Goal: Task Accomplishment & Management: Manage account settings

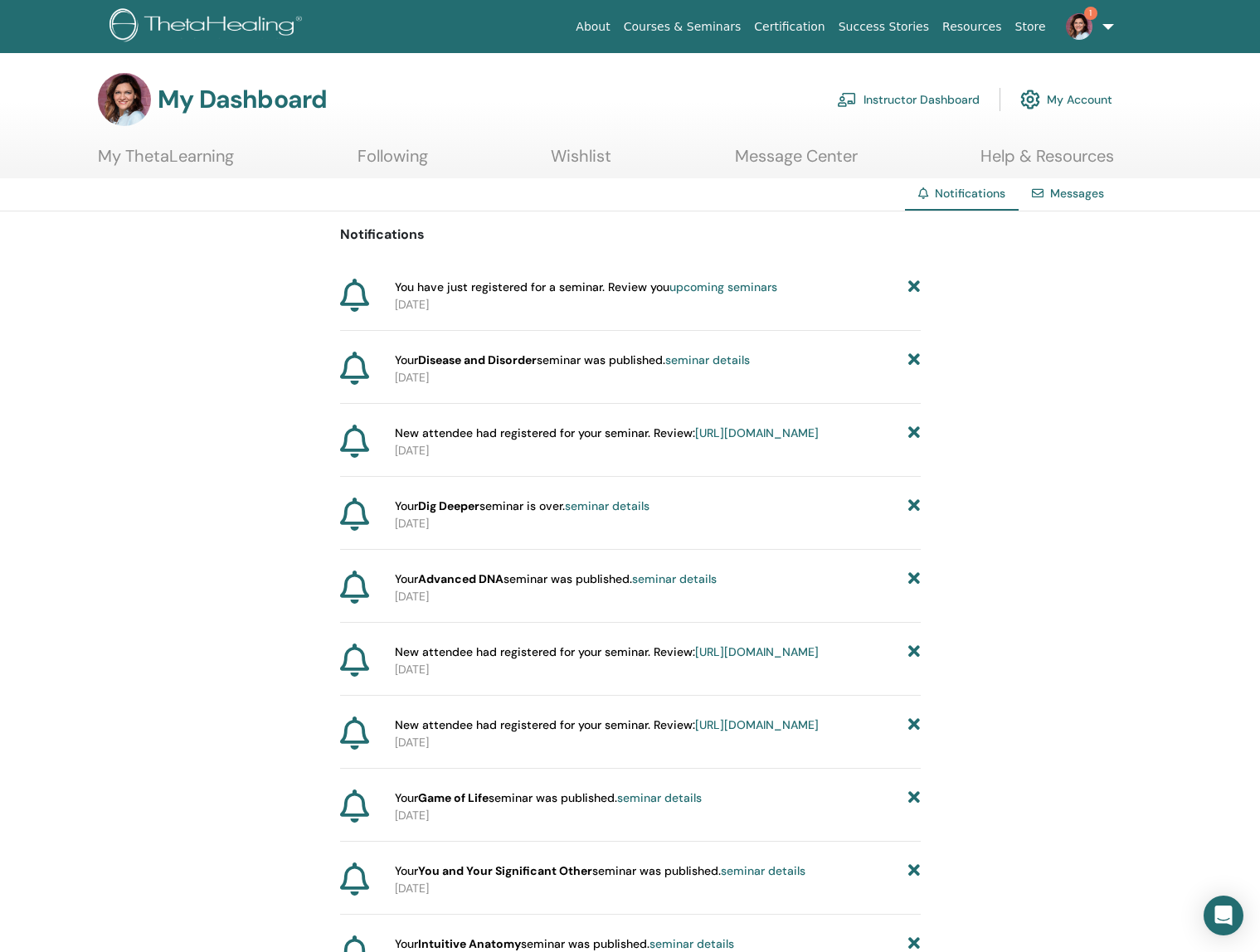
click at [1092, 18] on span "1" at bounding box center [1091, 14] width 14 height 14
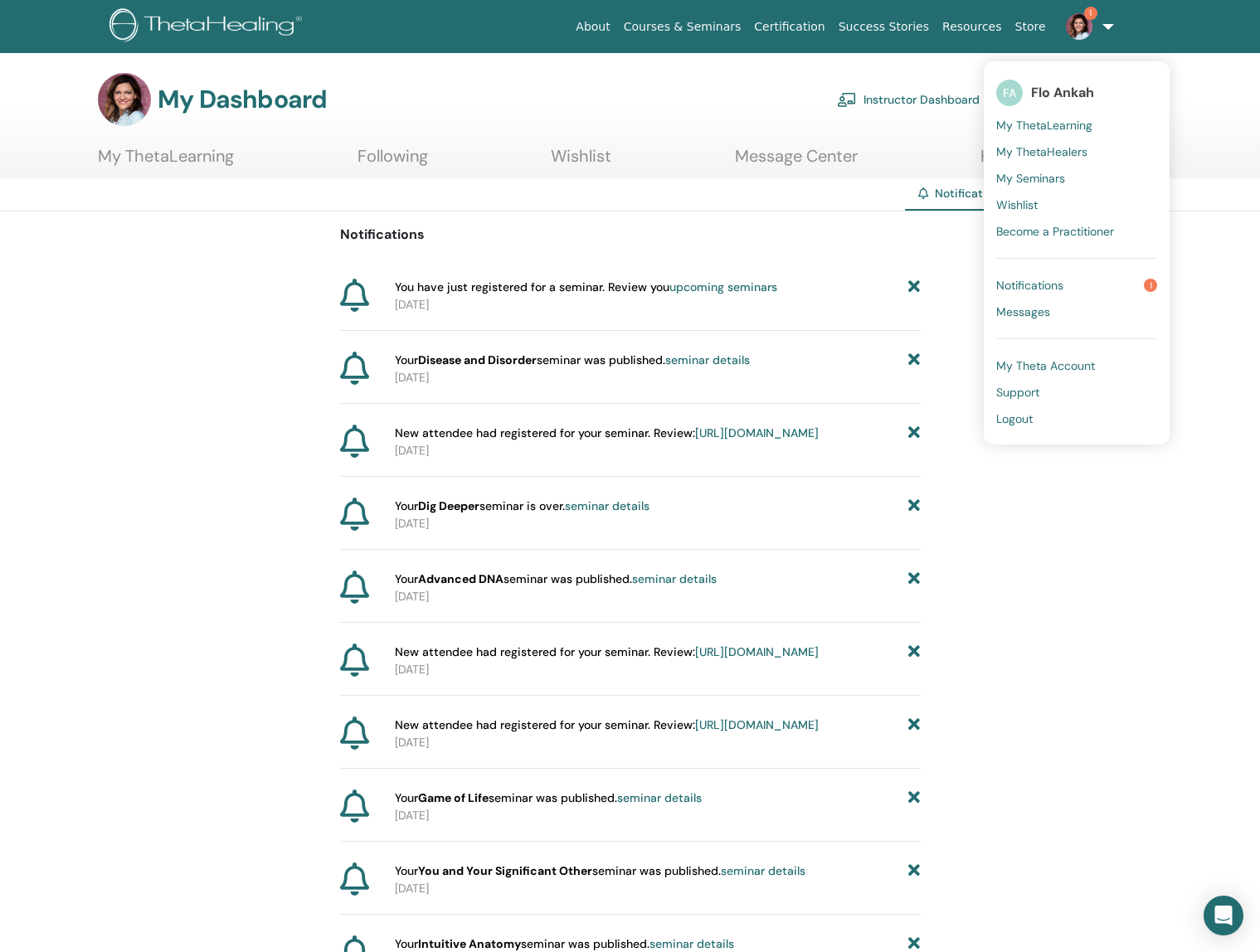
click at [1060, 287] on span "Notifications" at bounding box center [1029, 286] width 67 height 15
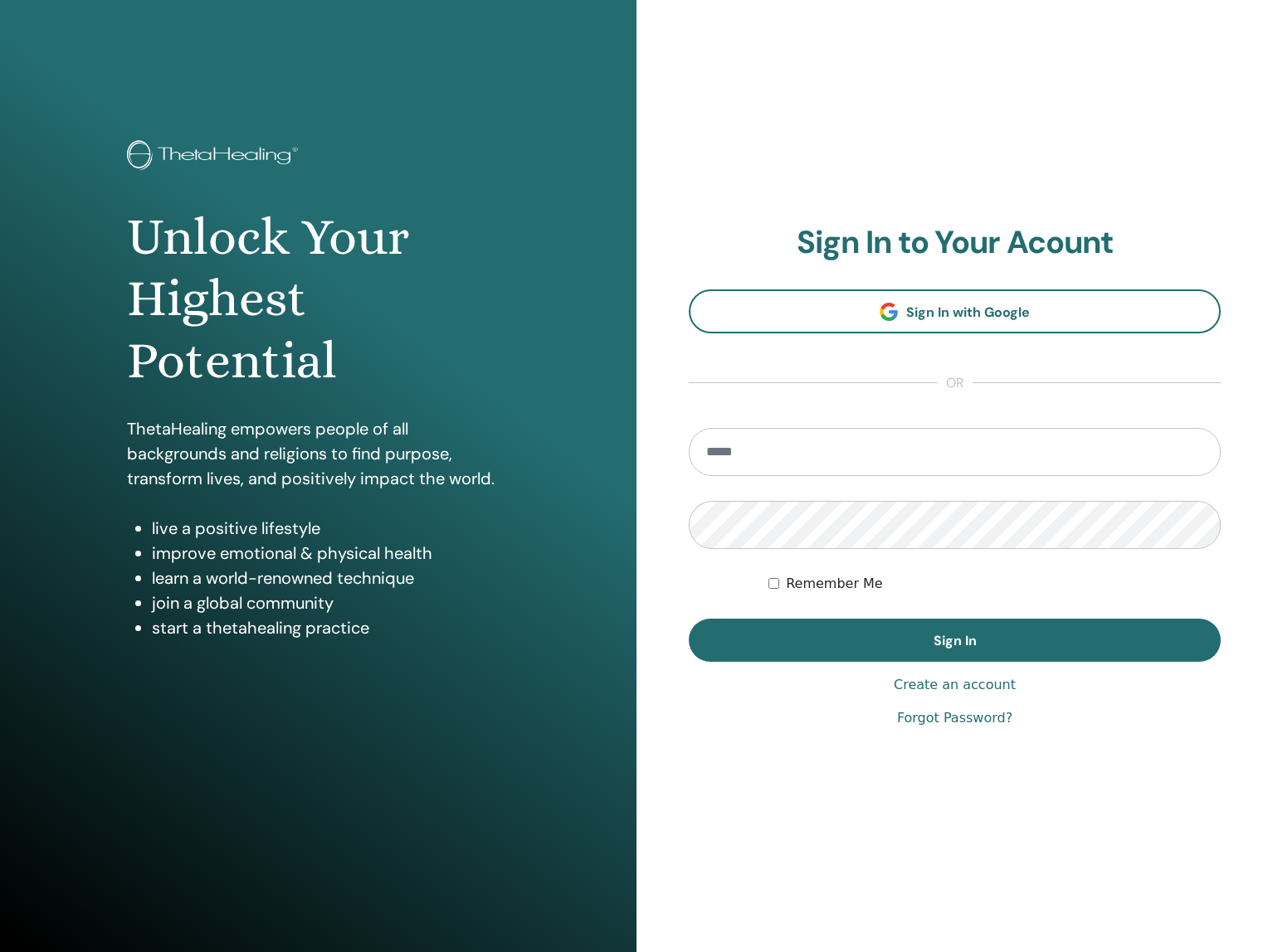
type input "**********"
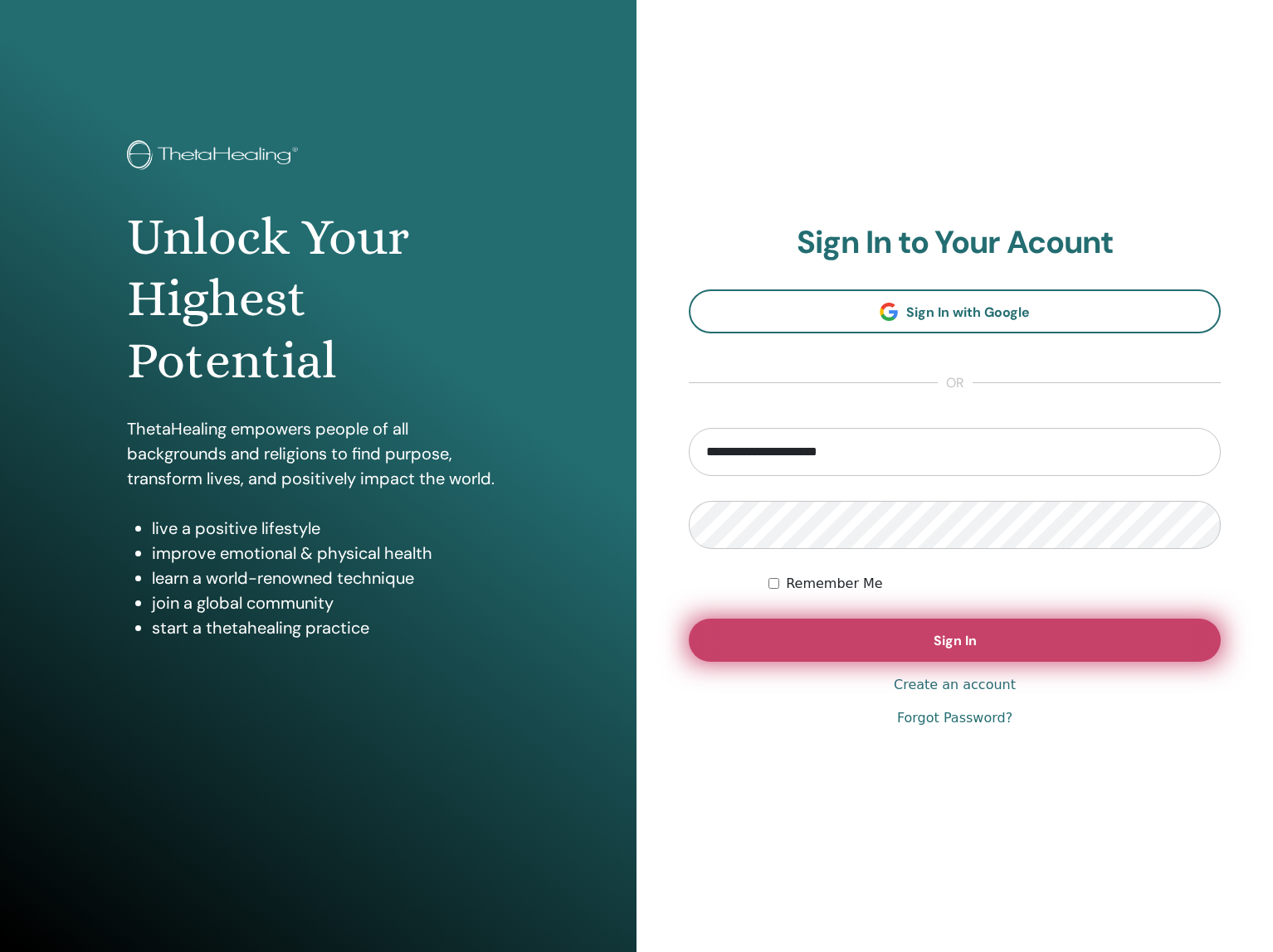
click at [985, 640] on button "Sign In" at bounding box center [954, 640] width 532 height 43
